Goal: Transaction & Acquisition: Purchase product/service

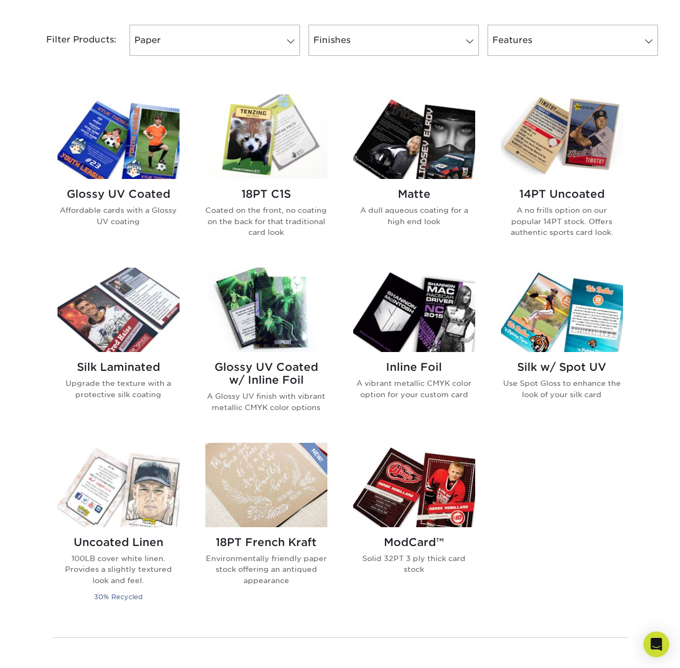
scroll to position [450, 0]
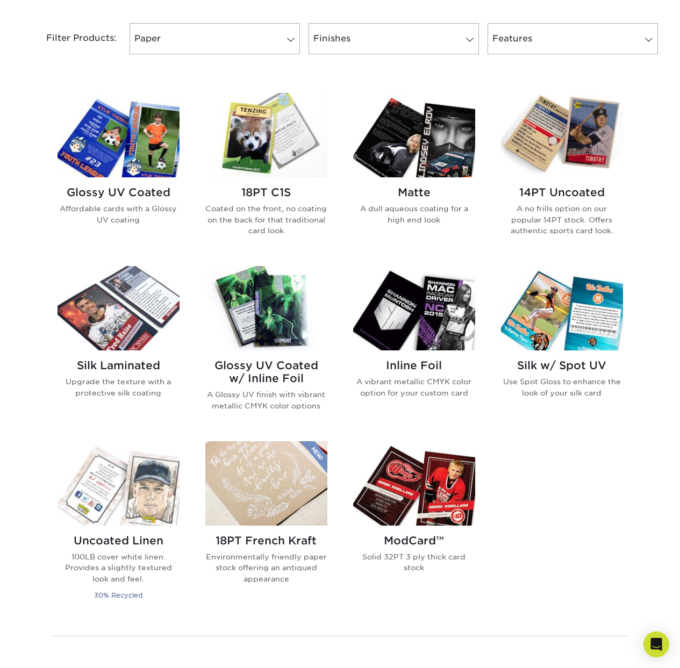
click at [579, 197] on h2 "14PT Uncoated" at bounding box center [562, 192] width 122 height 13
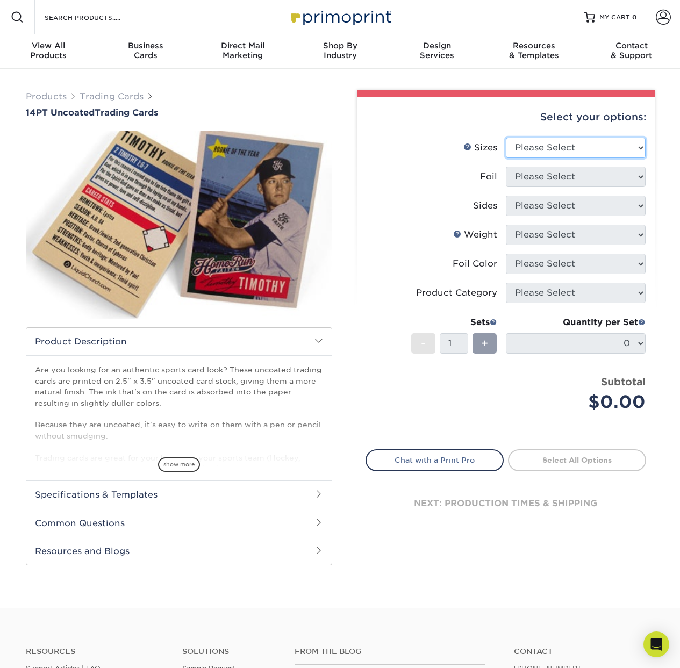
click at [533, 150] on select "Please Select 2.5" x 3.5"" at bounding box center [576, 148] width 140 height 20
select select "2.50x3.50"
click at [506, 138] on select "Please Select 2.5" x 3.5"" at bounding box center [576, 148] width 140 height 20
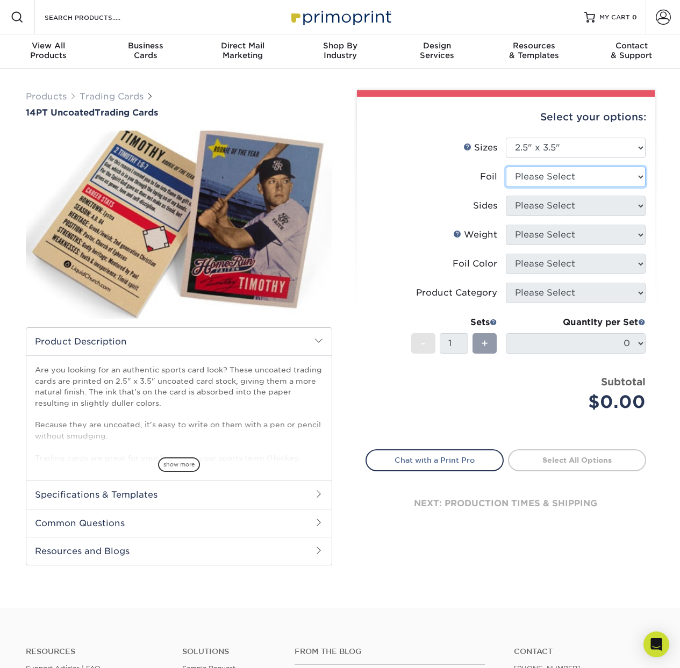
click at [543, 176] on select "Please Select Yes No" at bounding box center [576, 177] width 140 height 20
select select "0"
click at [506, 167] on select "Please Select Yes No" at bounding box center [576, 177] width 140 height 20
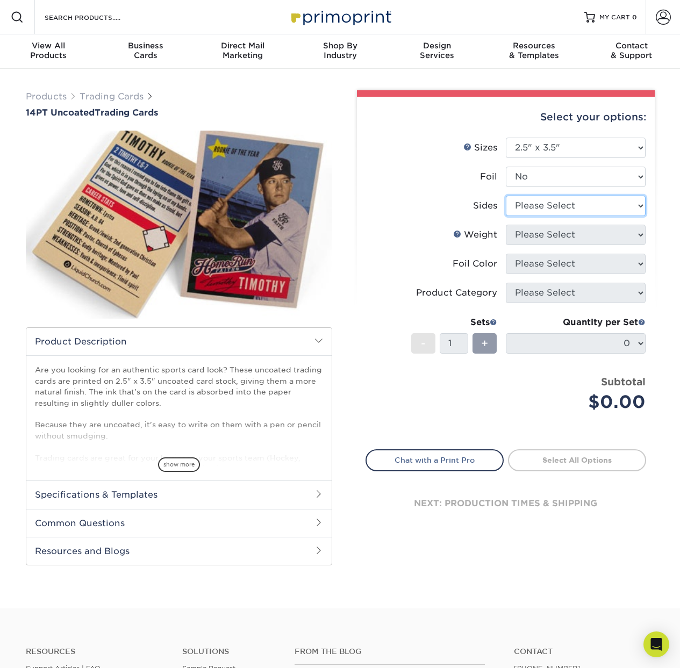
click at [549, 202] on select "Please Select Print Both Sides Print Front Only" at bounding box center [576, 206] width 140 height 20
select select "13abbda7-1d64-4f25-8bb2-c179b224825d"
click at [506, 196] on select "Please Select Print Both Sides Print Front Only" at bounding box center [576, 206] width 140 height 20
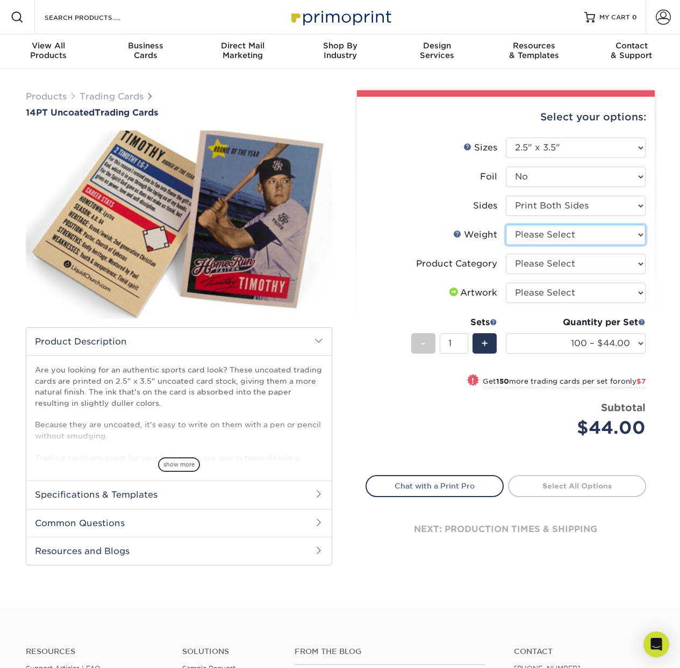
click at [548, 237] on select "Please Select 14PT Uncoated" at bounding box center [576, 235] width 140 height 20
select select "14PT Uncoated"
click at [506, 225] on select "Please Select 14PT Uncoated" at bounding box center [576, 235] width 140 height 20
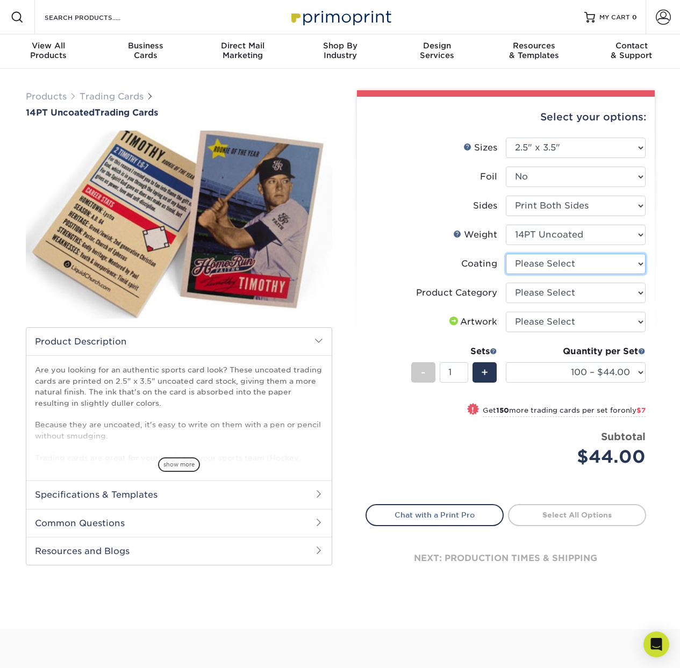
click at [544, 263] on select at bounding box center [576, 264] width 140 height 20
select select "3e7618de-abca-4bda-9f97-8b9129e913d8"
click at [506, 254] on select at bounding box center [576, 264] width 140 height 20
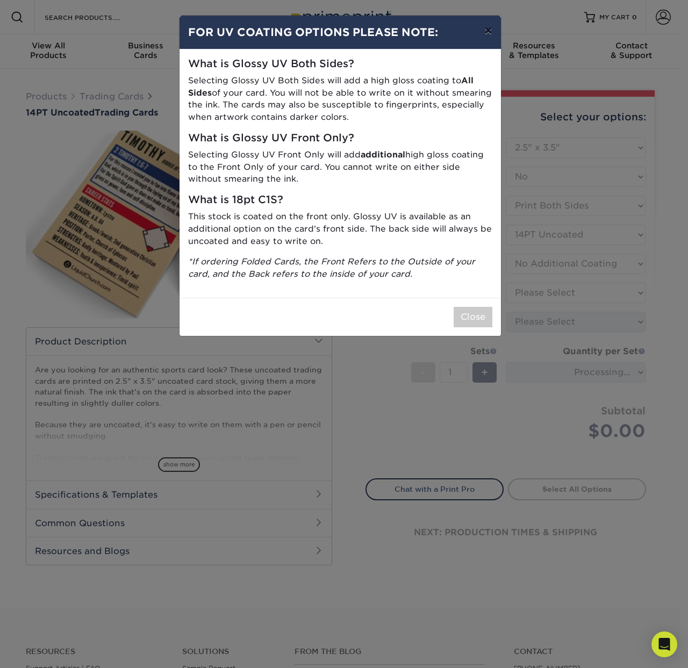
click at [487, 34] on button "×" at bounding box center [488, 31] width 25 height 30
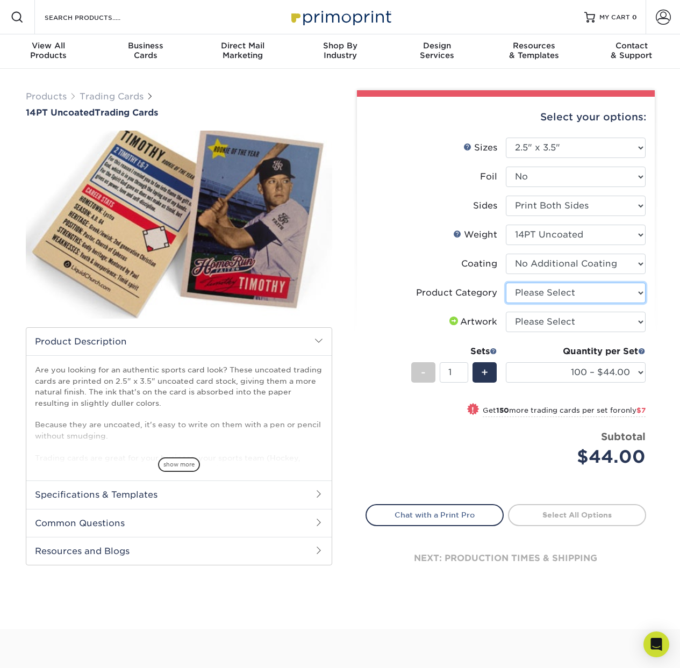
click at [551, 292] on select "Please Select Trading Cards" at bounding box center [576, 293] width 140 height 20
select select "c2f9bce9-36c2-409d-b101-c29d9d031e18"
click at [506, 283] on select "Please Select Trading Cards" at bounding box center [576, 293] width 140 height 20
click at [564, 327] on select "Please Select I will upload files I need a design - $100" at bounding box center [576, 322] width 140 height 20
select select "upload"
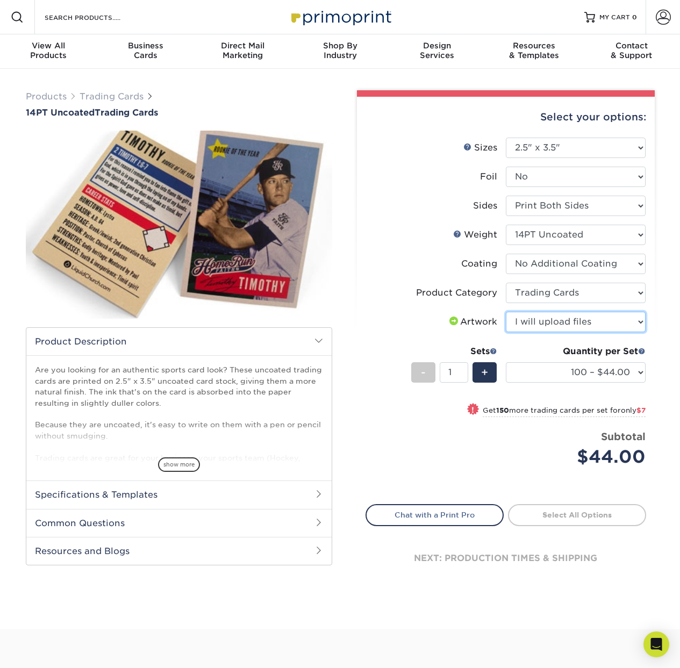
click at [506, 312] on select "Please Select I will upload files I need a design - $100" at bounding box center [576, 322] width 140 height 20
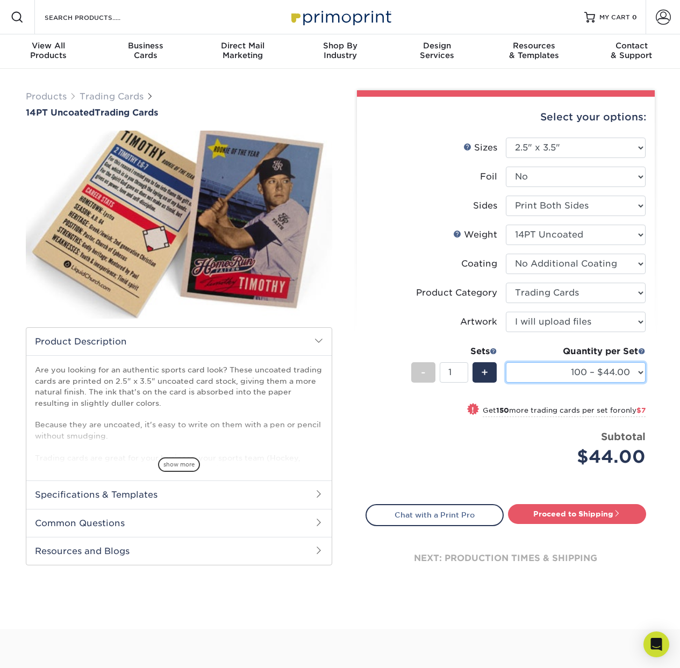
click at [548, 374] on select "100 – $44.00 250 – $51.00 500 – $54.00 1000 – $78.00 2500 – $148.00 5000 – $198…" at bounding box center [576, 372] width 140 height 20
click at [506, 362] on select "100 – $44.00 250 – $51.00 500 – $54.00 1000 – $78.00 2500 – $148.00 5000 – $198…" at bounding box center [576, 372] width 140 height 20
click at [175, 461] on span "show more" at bounding box center [179, 464] width 42 height 15
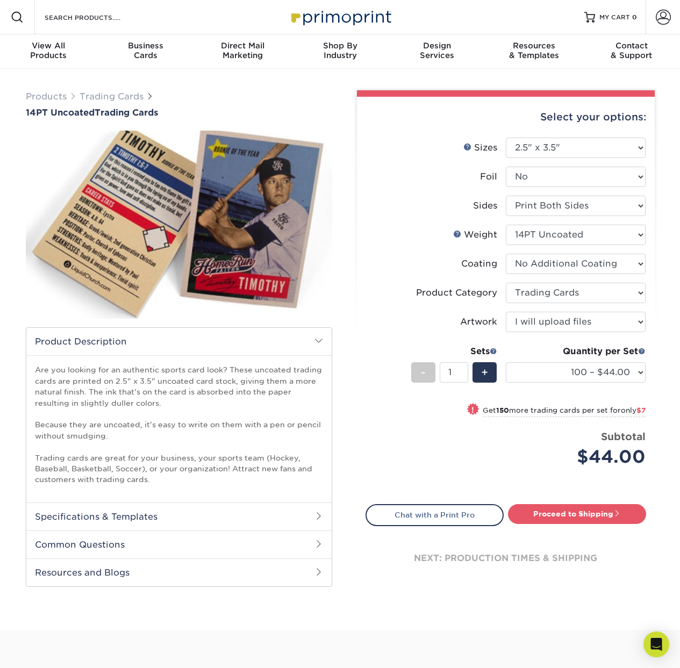
click at [151, 513] on h2 "Specifications & Templates" at bounding box center [178, 516] width 305 height 28
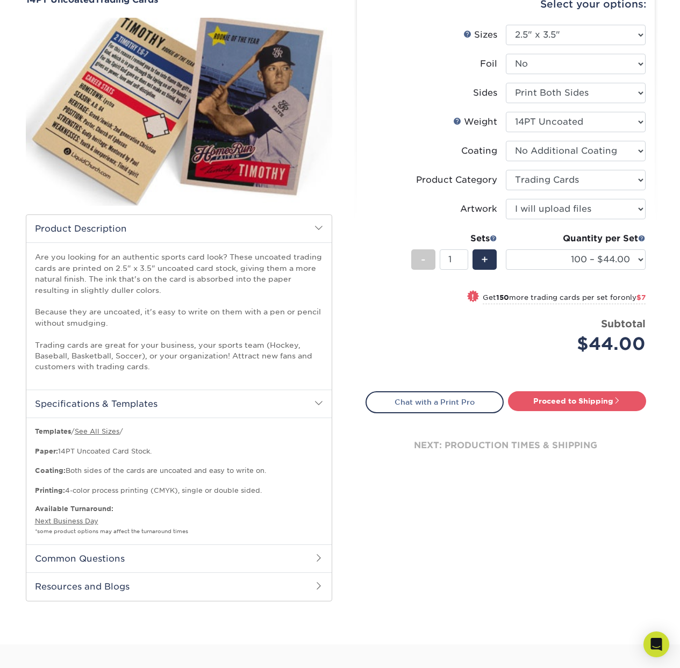
scroll to position [215, 0]
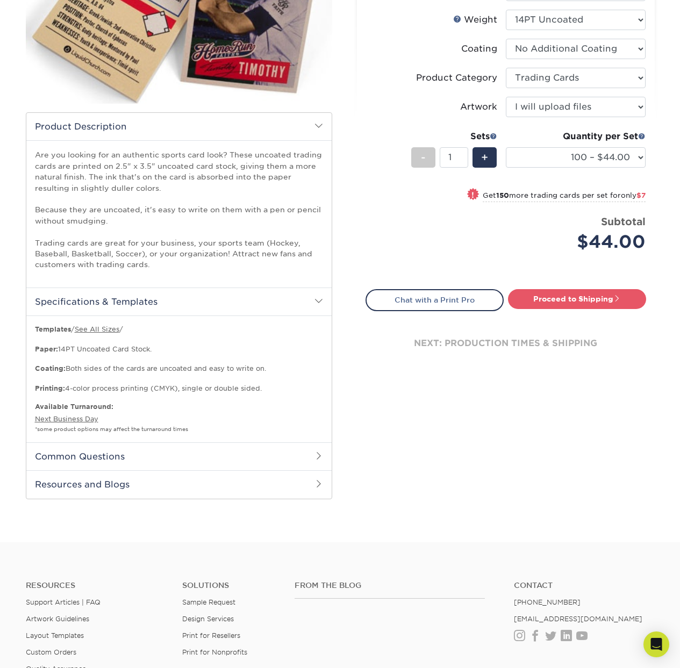
click at [195, 459] on h2 "Common Questions" at bounding box center [178, 456] width 305 height 28
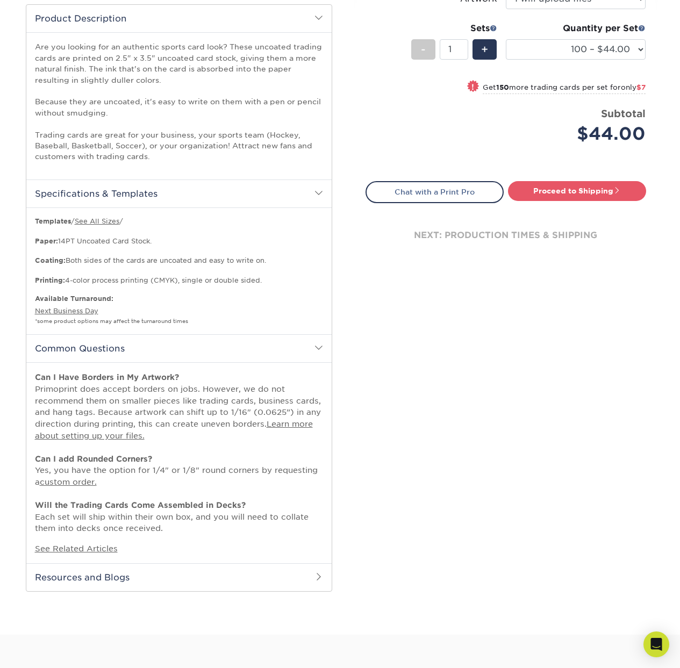
scroll to position [368, 0]
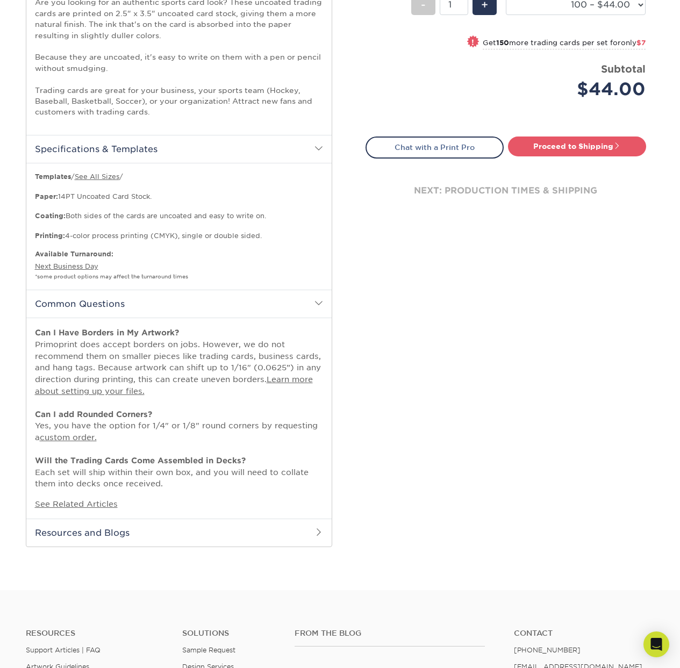
click at [159, 534] on h2 "Resources and Blogs" at bounding box center [178, 533] width 305 height 28
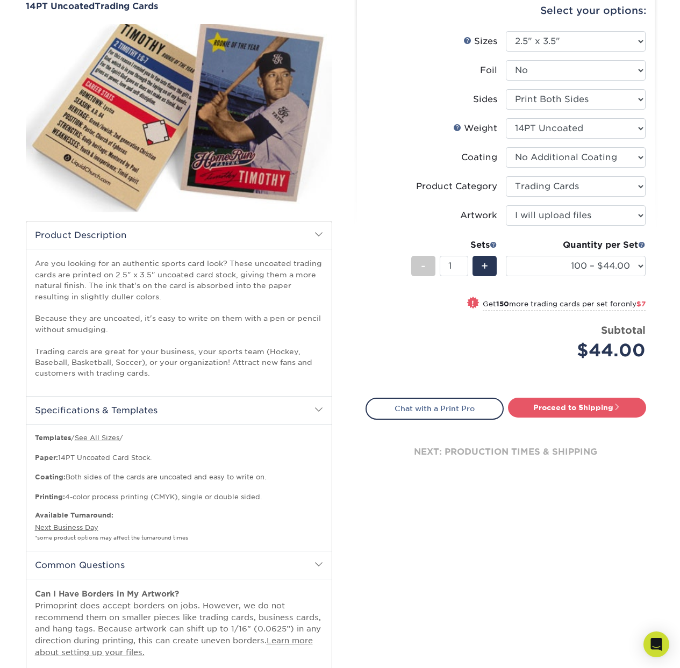
scroll to position [0, 0]
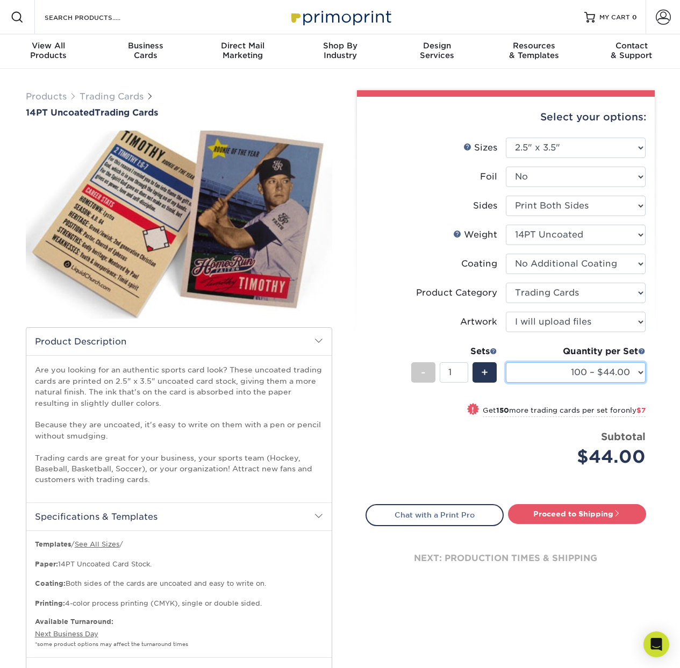
click at [633, 374] on select "100 – $44.00 250 – $51.00 500 – $54.00 1000 – $78.00 2500 – $148.00 5000 – $198…" at bounding box center [576, 372] width 140 height 20
click at [506, 362] on select "100 – $44.00 250 – $51.00 500 – $54.00 1000 – $78.00 2500 – $148.00 5000 – $198…" at bounding box center [576, 372] width 140 height 20
click at [556, 370] on select "100 – $44.00 250 – $51.00 500 – $54.00 1000 – $78.00 2500 – $148.00 5000 – $198…" at bounding box center [576, 372] width 140 height 20
click at [398, 219] on li "Sides Please Select Print Both Sides Print Front Only" at bounding box center [505, 210] width 279 height 29
